Goal: Download file/media

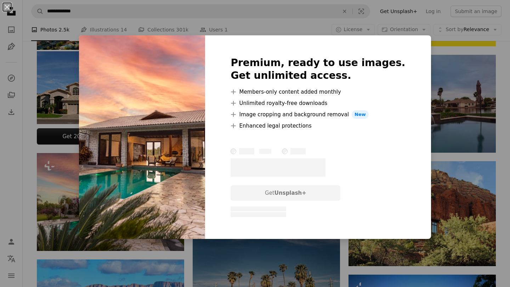
scroll to position [241, 0]
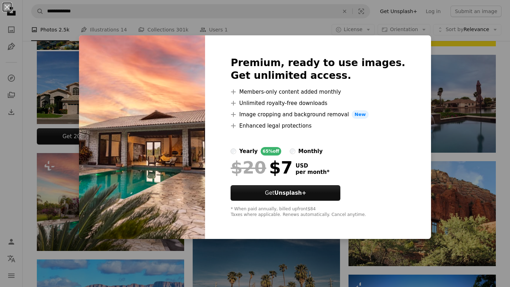
click at [178, 213] on img at bounding box center [142, 137] width 126 height 204
click at [81, 201] on div "An X shape Premium, ready to use images. Get unlimited access. A plus sign Memb…" at bounding box center [255, 143] width 510 height 287
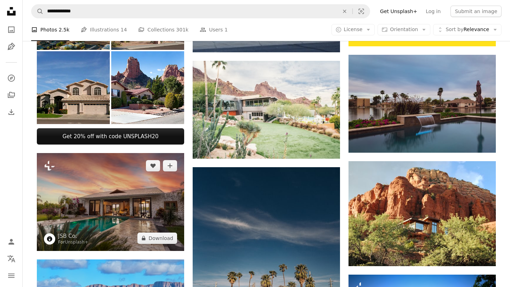
click at [84, 194] on img at bounding box center [110, 202] width 147 height 98
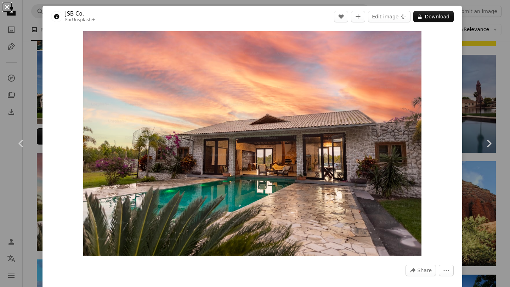
click at [8, 10] on button "An X shape" at bounding box center [7, 7] width 8 height 8
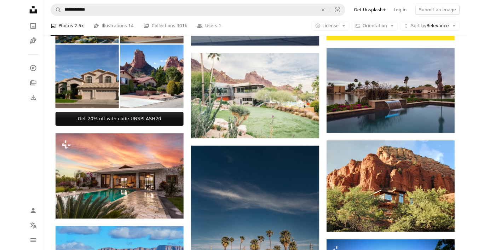
scroll to position [239, 0]
